Goal: Task Accomplishment & Management: Manage account settings

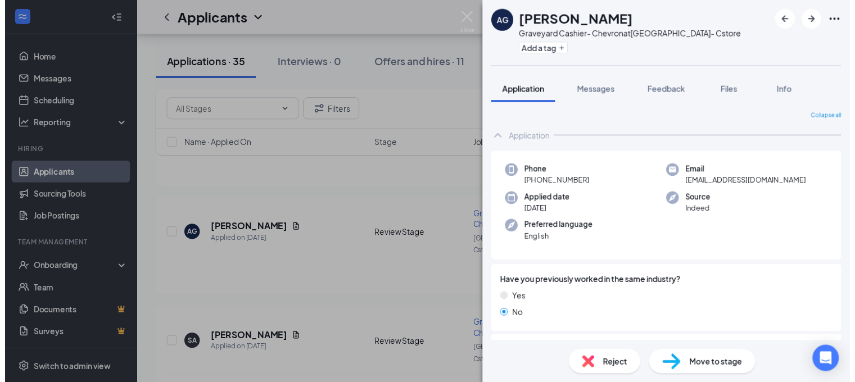
scroll to position [205, 0]
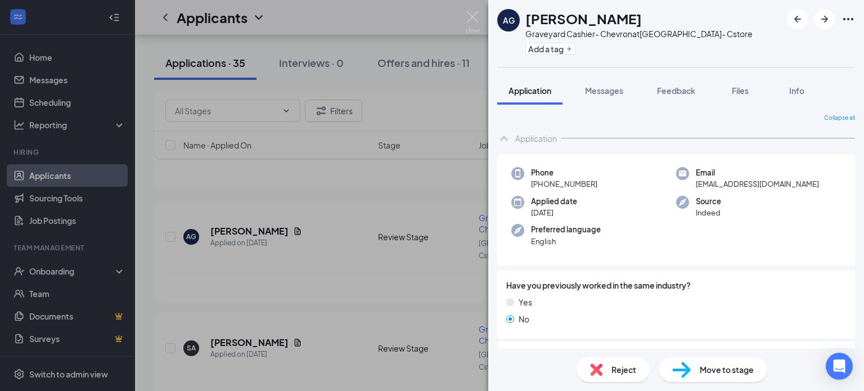
click at [368, 39] on div "AG [PERSON_NAME] Graveyard Cashier- Chevron at [GEOGRAPHIC_DATA]- Cstore Add a …" at bounding box center [432, 195] width 864 height 391
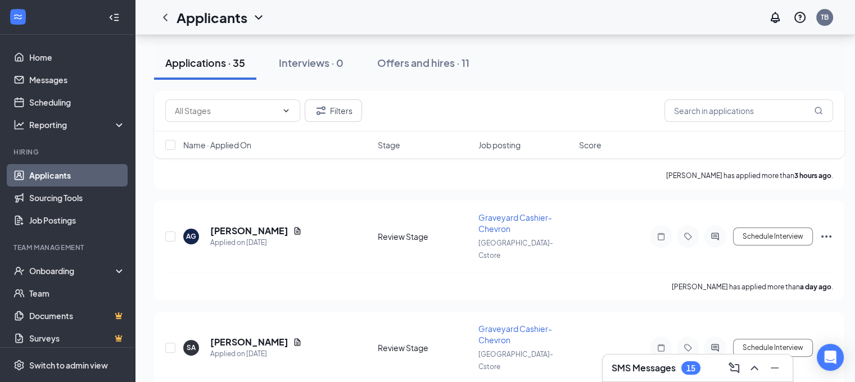
click at [63, 172] on link "Applicants" at bounding box center [77, 175] width 96 height 22
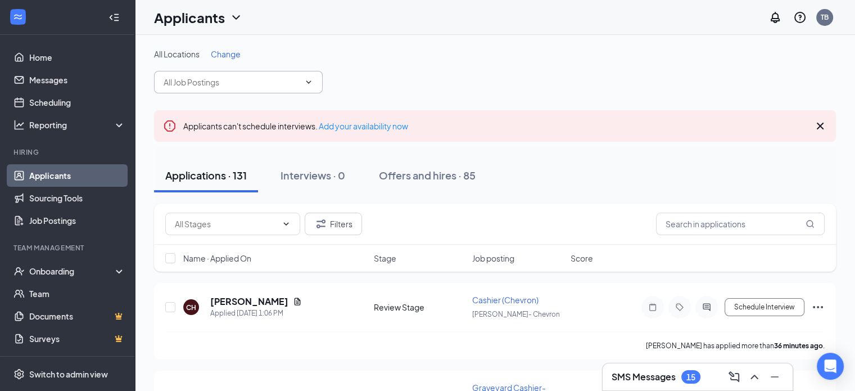
click at [229, 80] on input "text" at bounding box center [232, 82] width 136 height 12
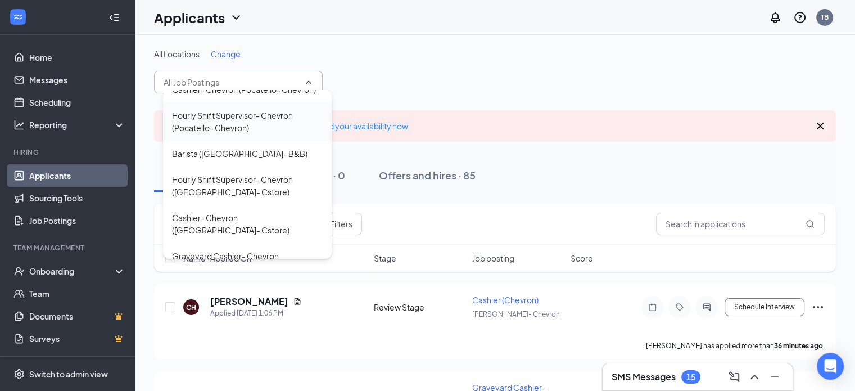
scroll to position [92, 0]
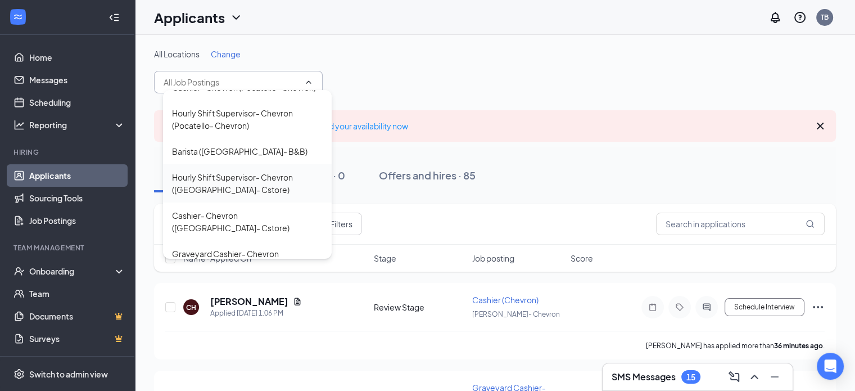
click at [211, 187] on div "Hourly Shift Supervisor- Chevron ([GEOGRAPHIC_DATA]- Cstore)" at bounding box center [247, 183] width 151 height 25
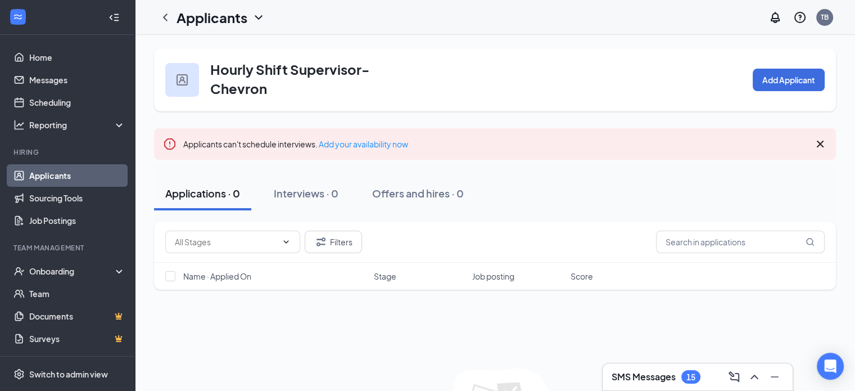
click at [67, 175] on link "Applicants" at bounding box center [77, 175] width 96 height 22
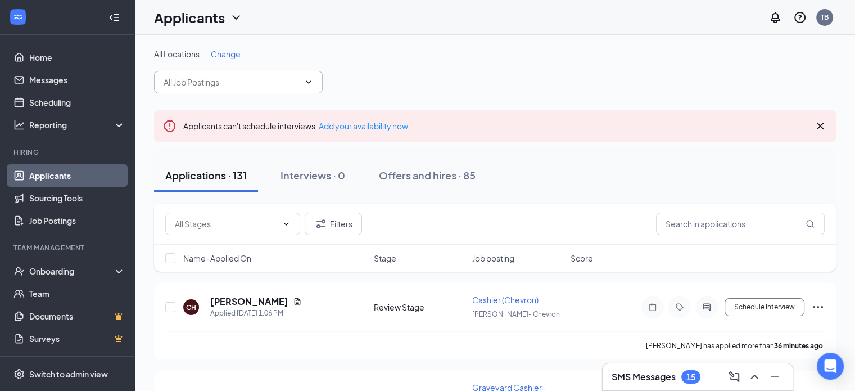
click at [224, 74] on span at bounding box center [238, 82] width 169 height 22
click at [223, 81] on input "text" at bounding box center [232, 82] width 136 height 12
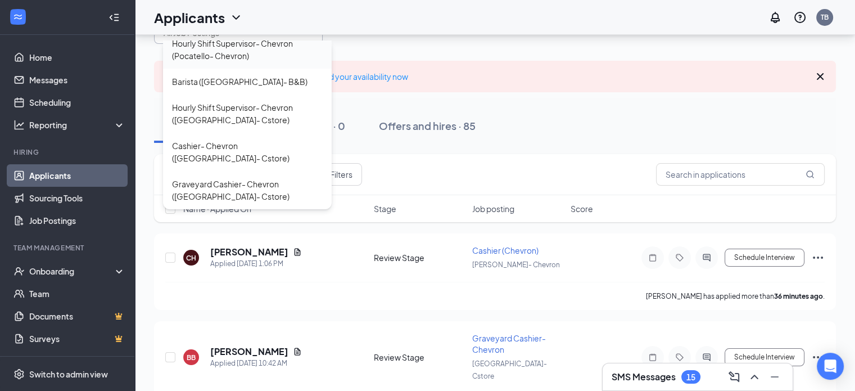
scroll to position [54, 0]
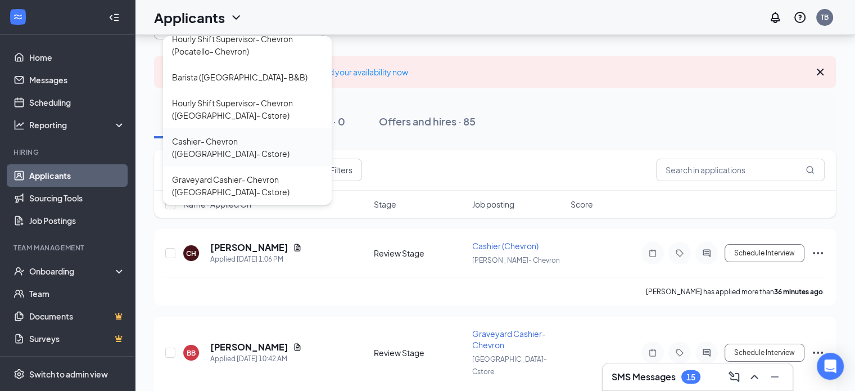
click at [213, 143] on div "Cashier- Chevron ([GEOGRAPHIC_DATA]- Cstore)" at bounding box center [247, 147] width 151 height 25
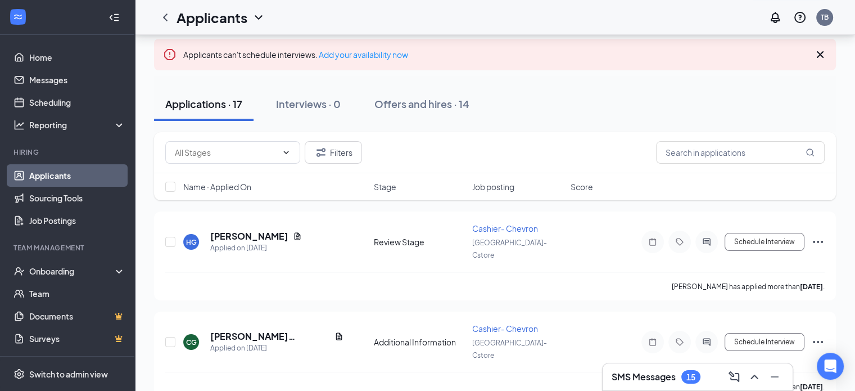
scroll to position [83, 0]
